Goal: Task Accomplishment & Management: Manage account settings

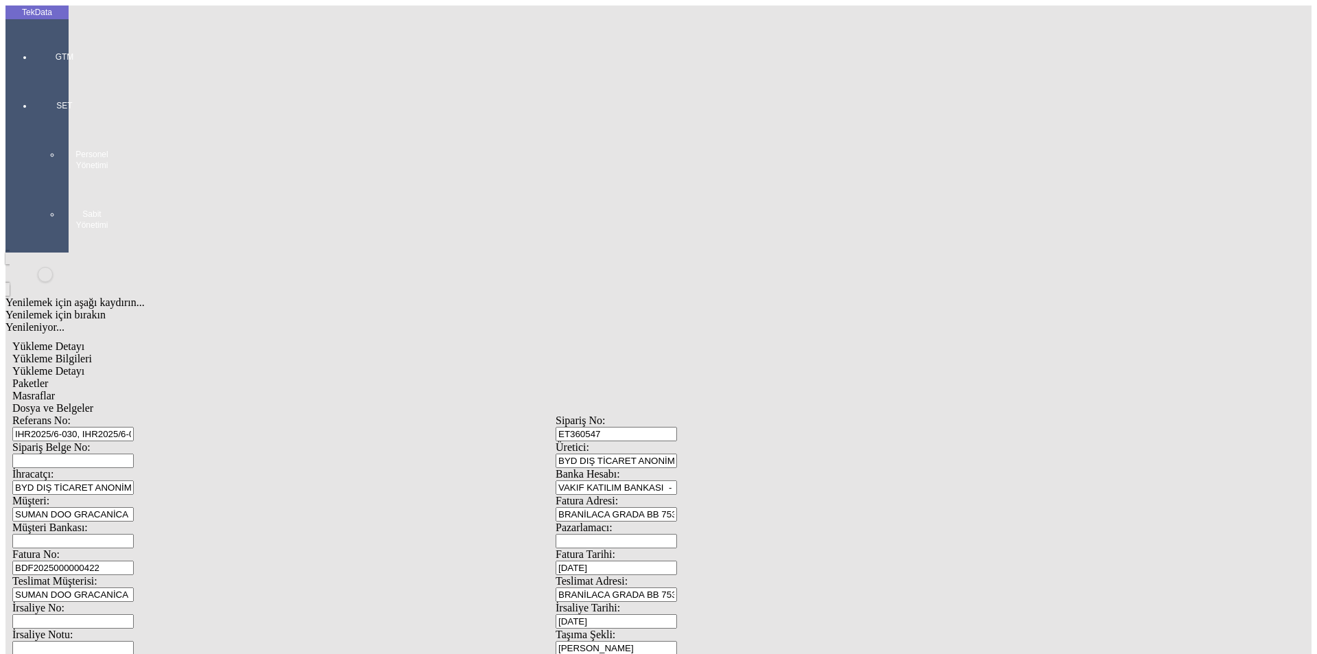
click at [84, 365] on span "Yükleme Detayı" at bounding box center [48, 371] width 72 height 12
type input "2024/D1-02465"
drag, startPoint x: 205, startPoint y: 280, endPoint x: 169, endPoint y: 281, distance: 36.4
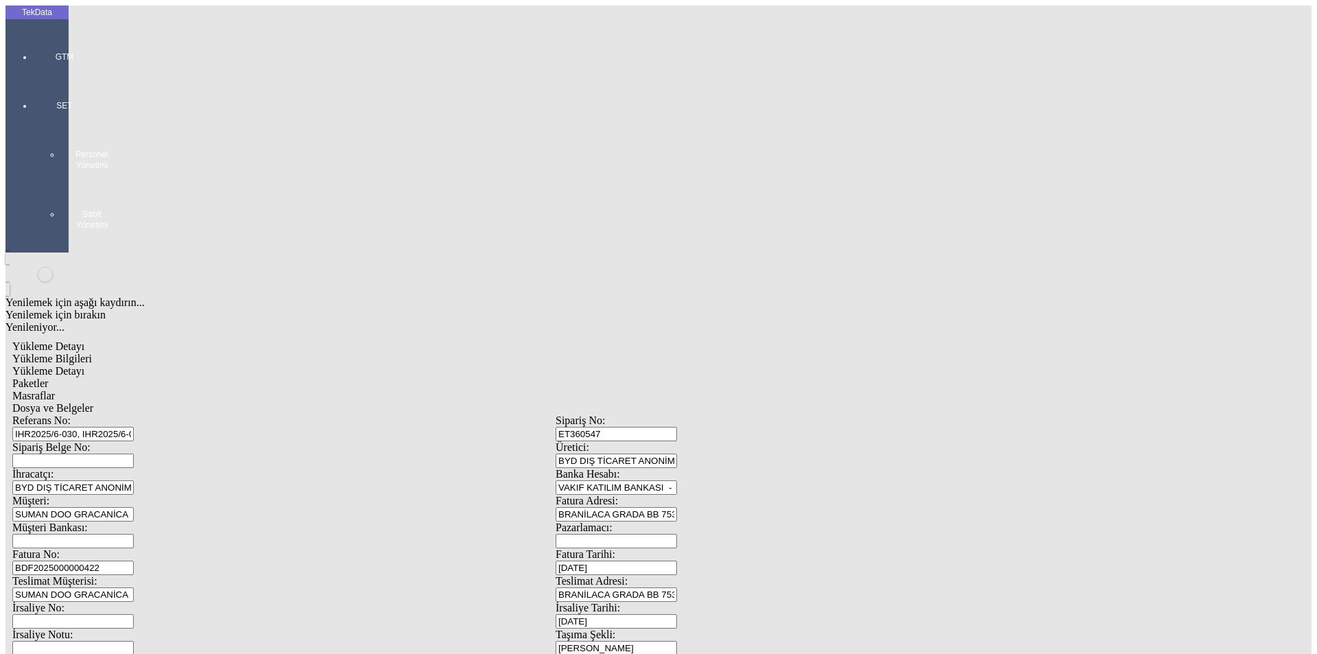
type input "2823.84"
drag, startPoint x: 200, startPoint y: 302, endPoint x: 111, endPoint y: 303, distance: 88.5
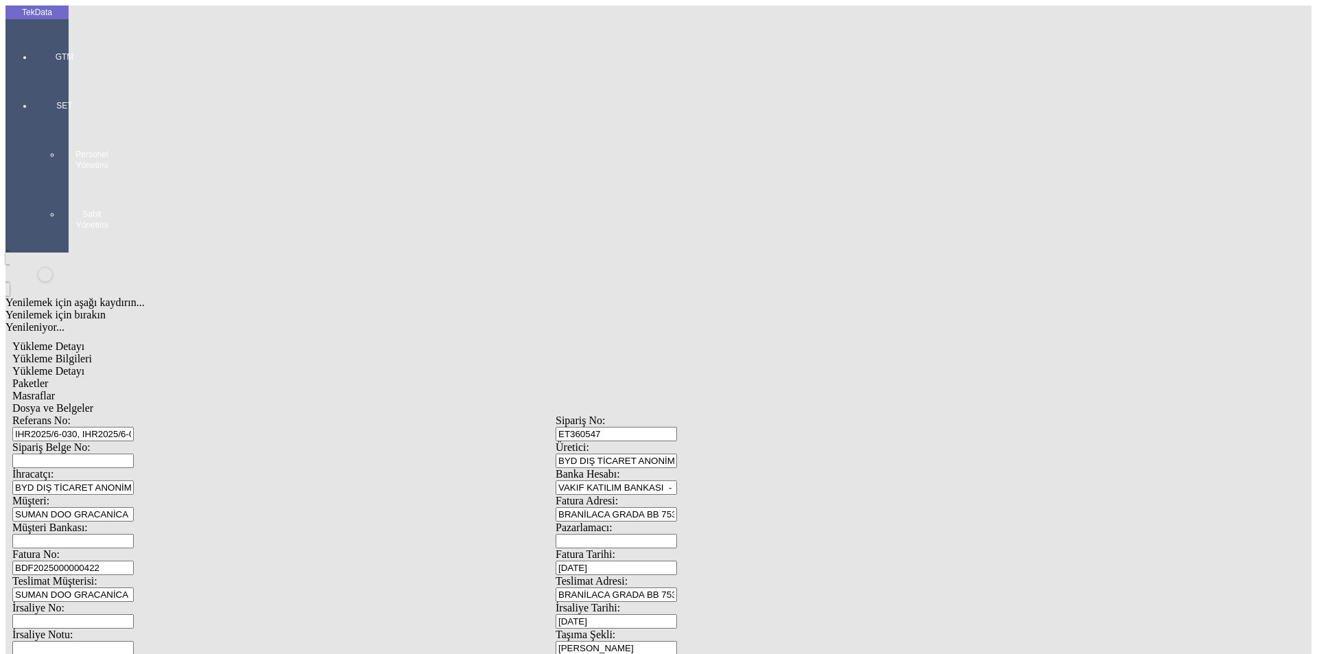
type input "1501.44"
type input "2024/D1-02465"
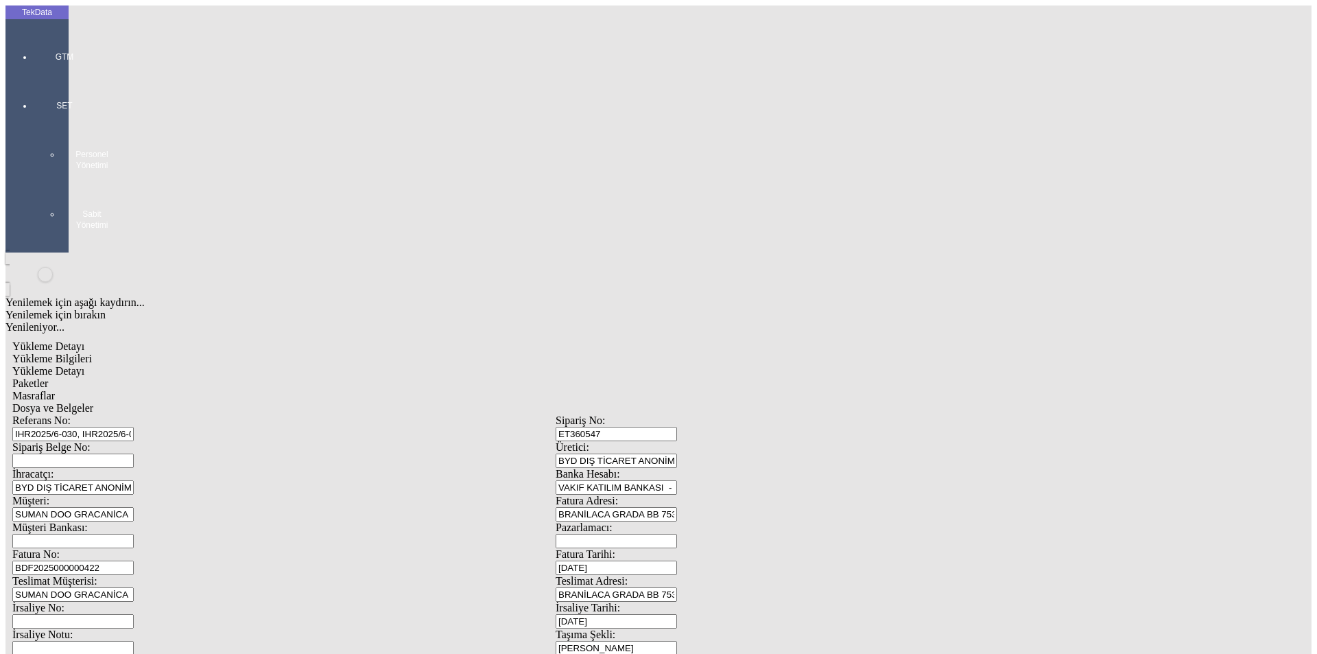
drag, startPoint x: 190, startPoint y: 318, endPoint x: 91, endPoint y: 318, distance: 99.5
type input "3315.11"
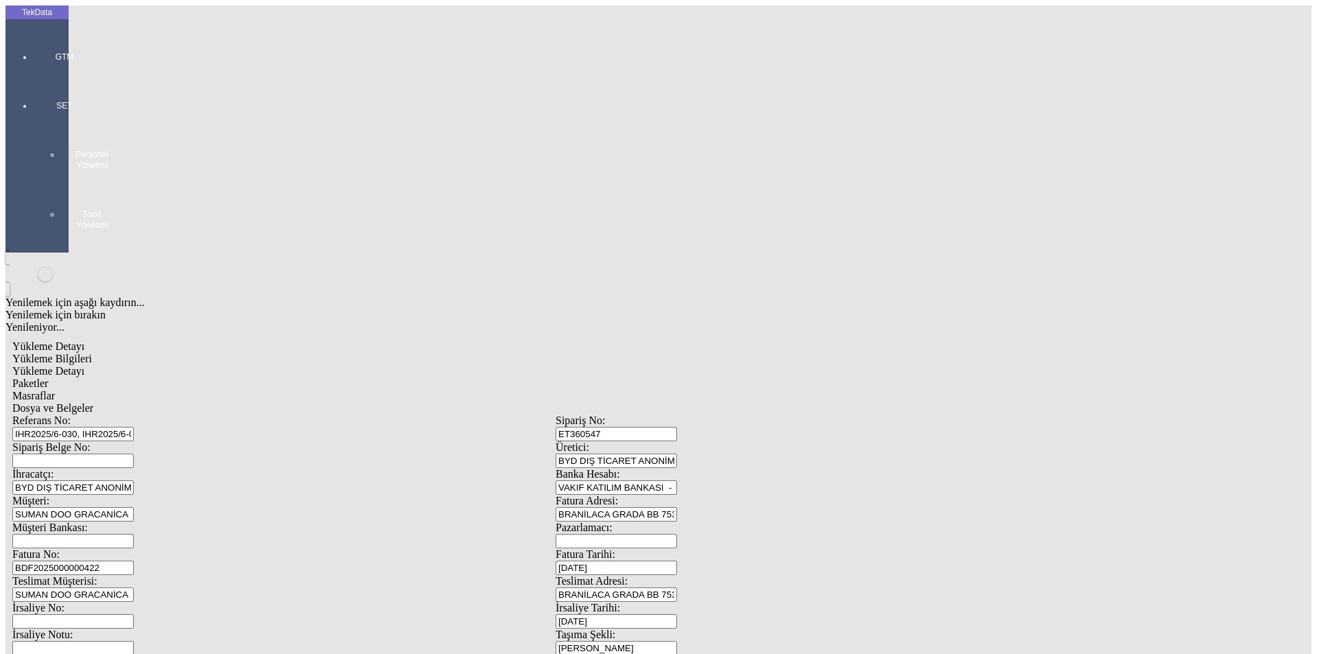
type input "2640.16"
click at [92, 353] on span "Yükleme Bilgileri" at bounding box center [52, 359] width 80 height 12
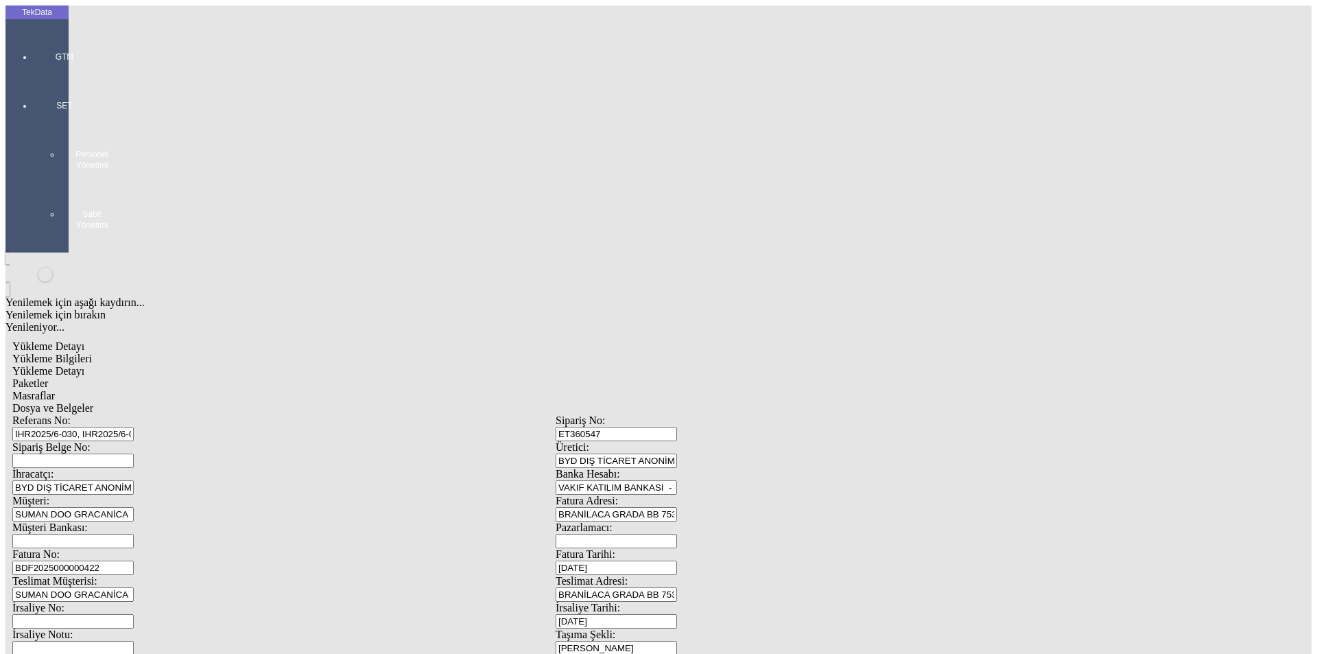
scroll to position [118, 0]
click at [797, 365] on div "Avro" at bounding box center [1027, 371] width 526 height 12
type input "Avro"
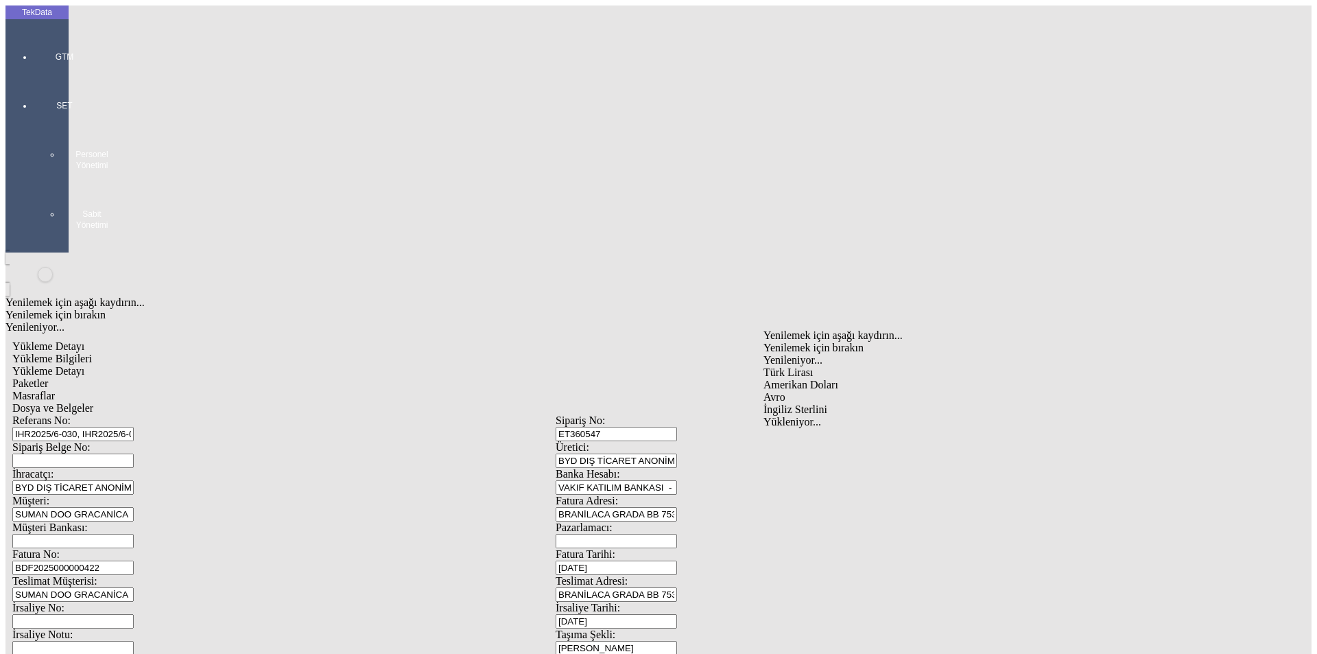
click at [790, 391] on div "Avro" at bounding box center [1027, 397] width 526 height 12
type input "Avro"
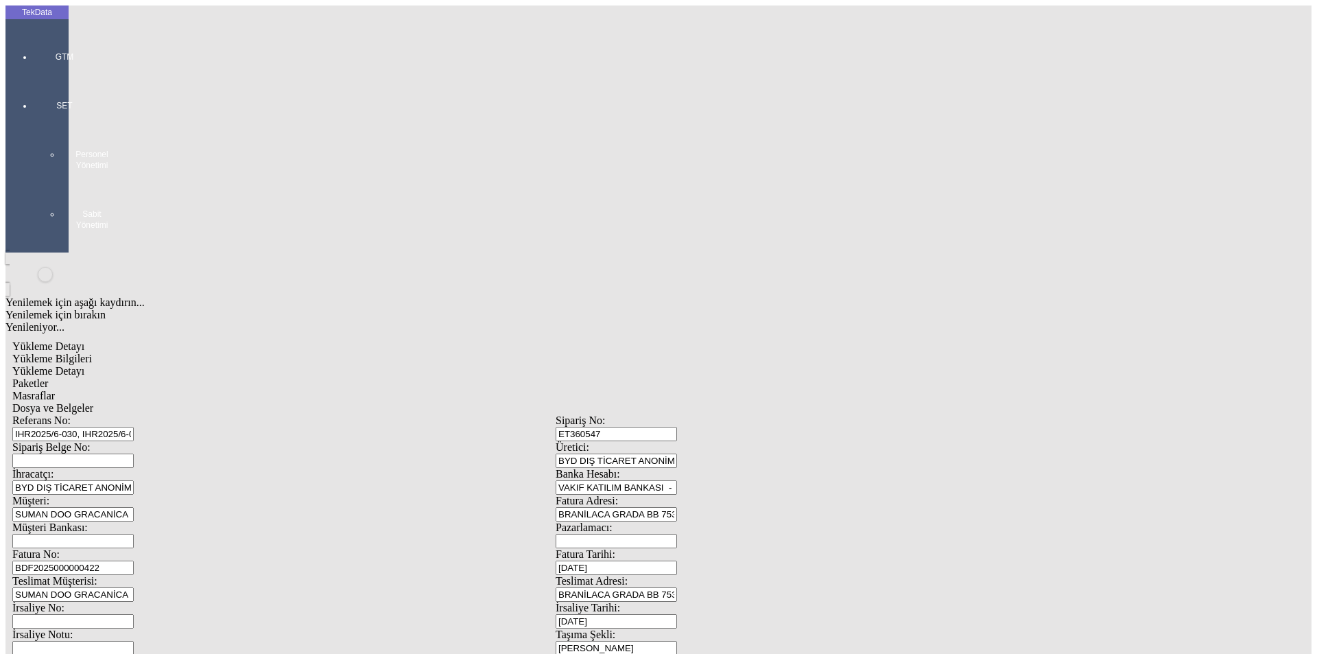
type input "7"
type input "50"
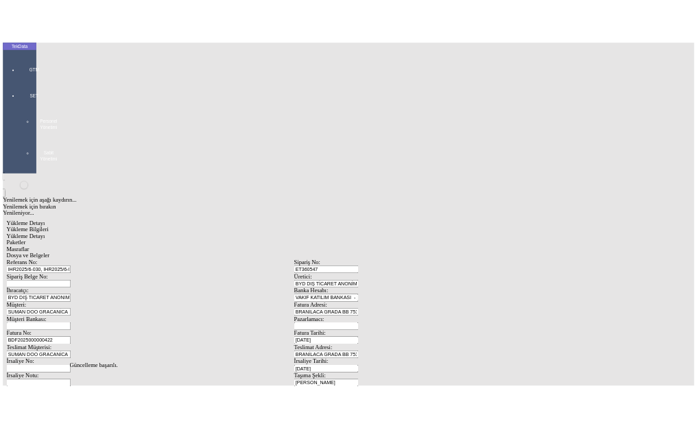
scroll to position [0, 0]
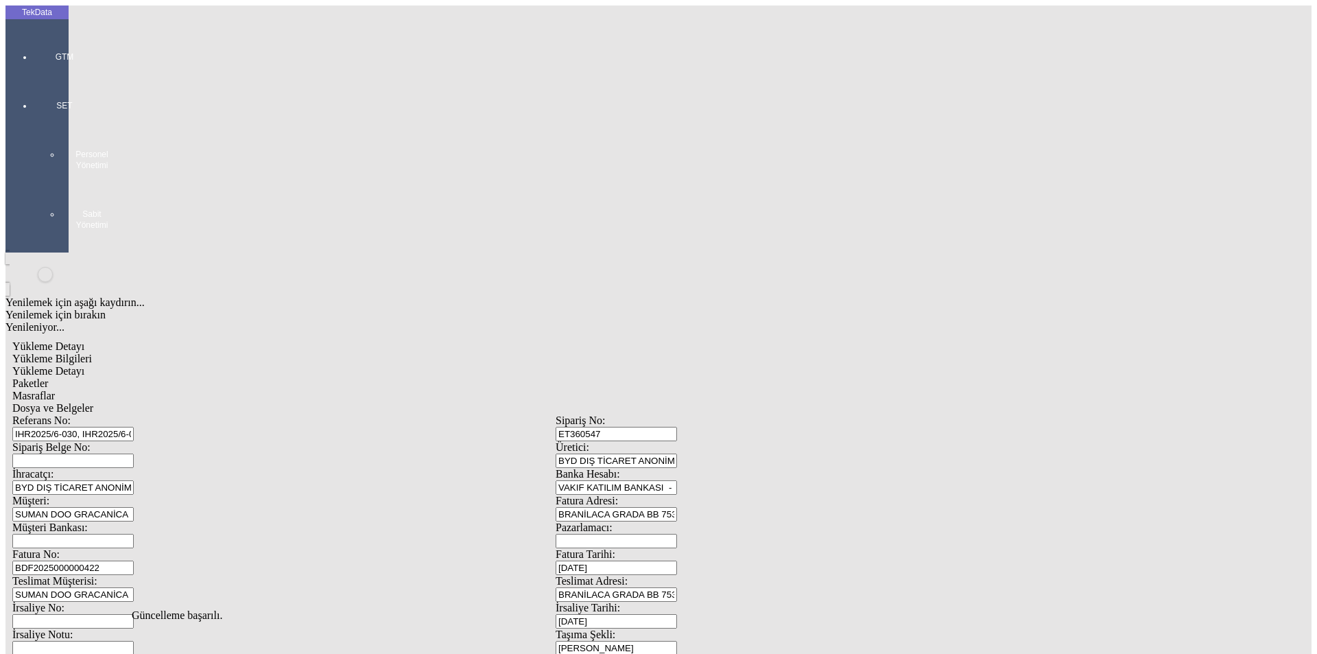
click at [84, 365] on span "Yükleme Detayı" at bounding box center [48, 371] width 72 height 12
click at [298, 377] on div "Paketler" at bounding box center [555, 383] width 1087 height 12
click at [55, 390] on span "Masraflar" at bounding box center [33, 396] width 43 height 12
click at [93, 402] on span "Dosya ve Belgeler" at bounding box center [52, 408] width 81 height 12
